Goal: Task Accomplishment & Management: Manage account settings

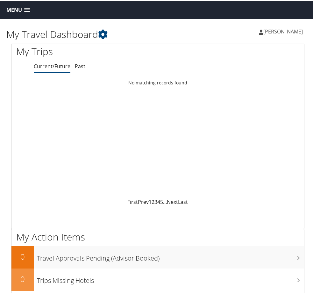
click at [262, 31] on icon at bounding box center [261, 30] width 4 height 5
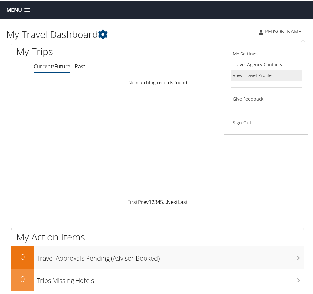
click at [242, 73] on link "View Travel Profile" at bounding box center [266, 74] width 71 height 11
